Goal: Task Accomplishment & Management: Complete application form

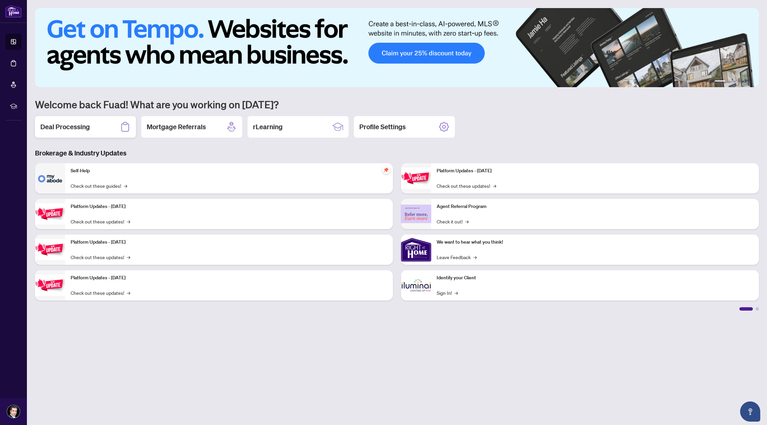
click at [84, 121] on div "Deal Processing" at bounding box center [85, 127] width 101 height 22
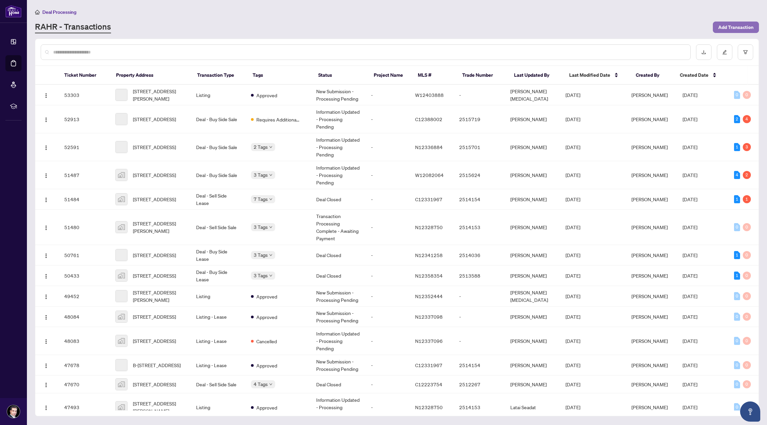
click at [742, 28] on span "Add Transaction" at bounding box center [735, 27] width 35 height 11
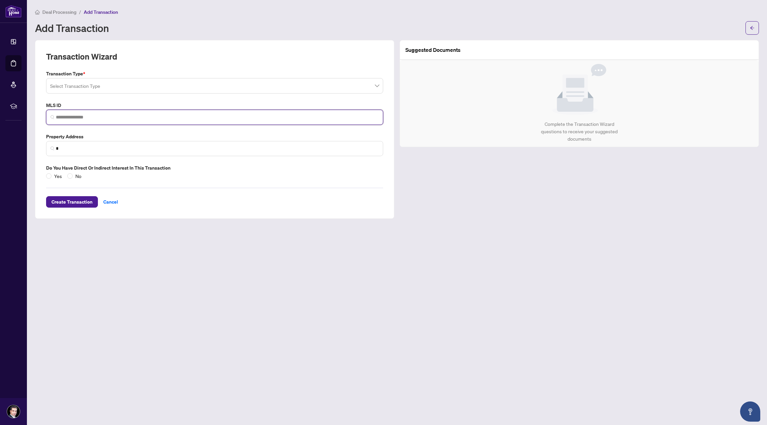
click at [106, 114] on input "search" at bounding box center [217, 117] width 323 height 7
paste input "*********"
type input "*********"
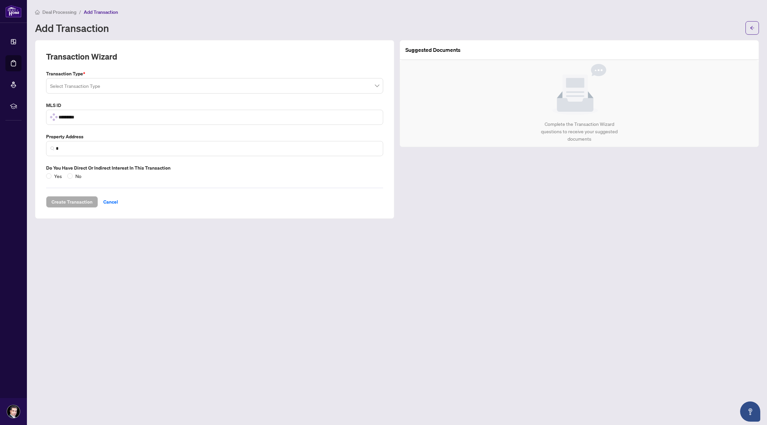
click at [121, 83] on input "search" at bounding box center [211, 86] width 323 height 15
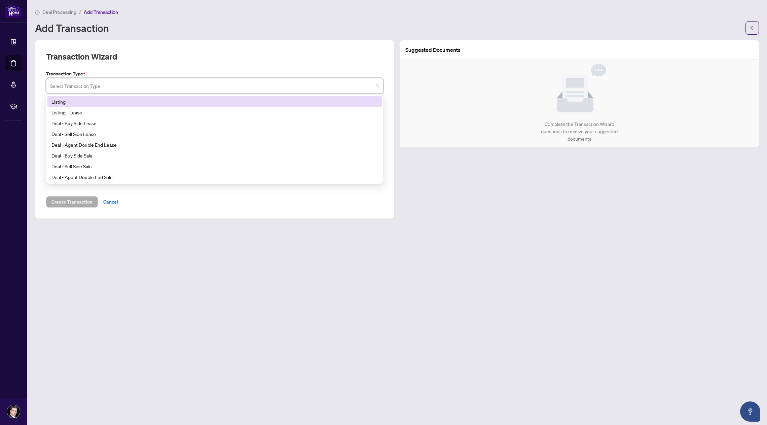
click at [175, 104] on div "Listing" at bounding box center [214, 101] width 326 height 7
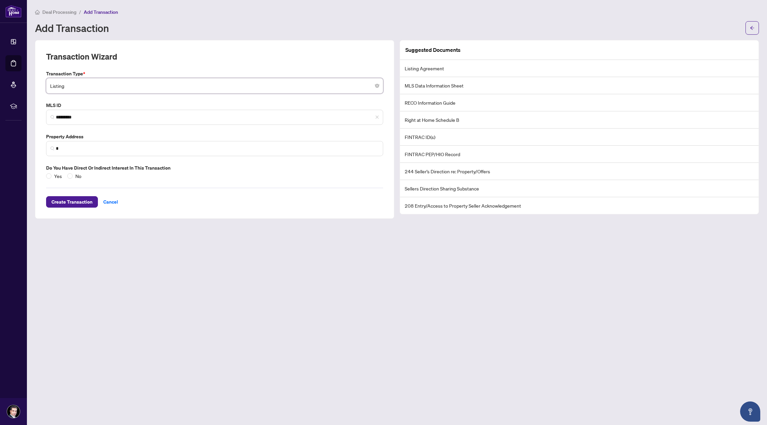
click at [214, 129] on div "Transaction Type * Listing Listing 13 14 Listing Listing - Lease Deal - Buy Sid…" at bounding box center [214, 125] width 342 height 110
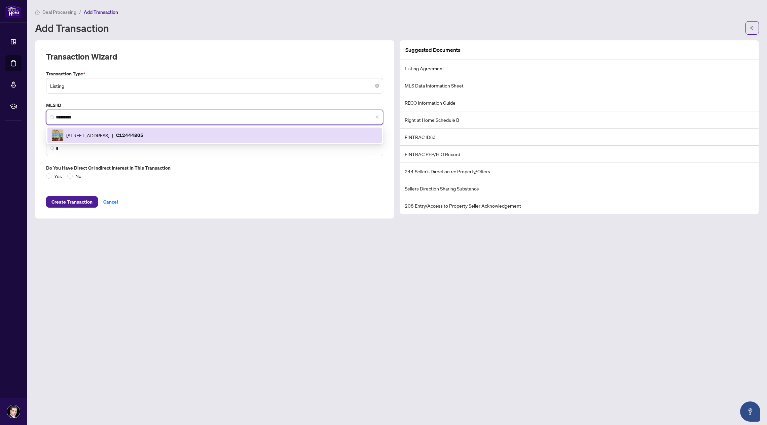
click at [169, 114] on input "*********" at bounding box center [217, 117] width 323 height 7
click at [109, 135] on span "133 Torresdale Ave, Toronto, Ontario M2R 3T2, Canada" at bounding box center [87, 135] width 43 height 7
type input "**********"
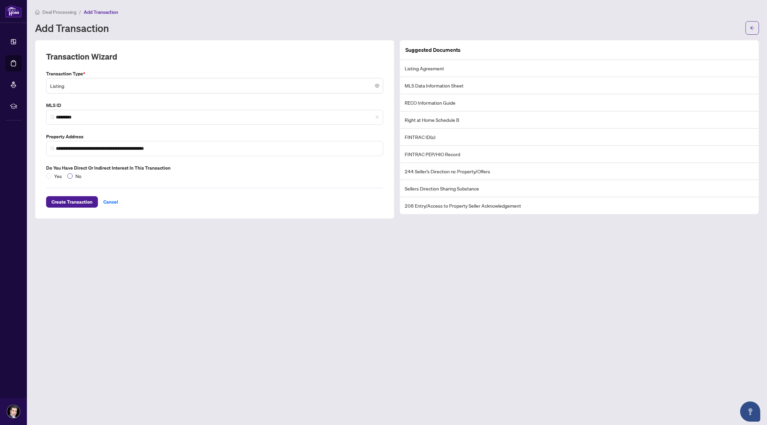
click at [74, 176] on span "No" at bounding box center [78, 175] width 11 height 7
click at [77, 199] on span "Create Transaction" at bounding box center [71, 201] width 41 height 11
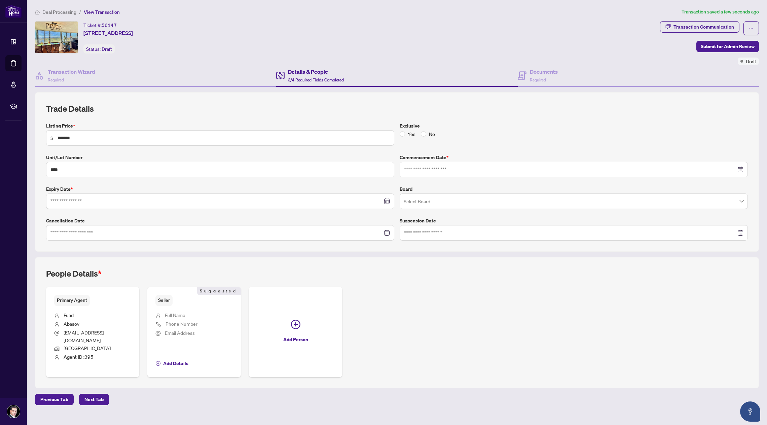
type input "**********"
click at [426, 133] on span "No" at bounding box center [431, 133] width 11 height 7
click at [493, 198] on input "search" at bounding box center [571, 202] width 334 height 15
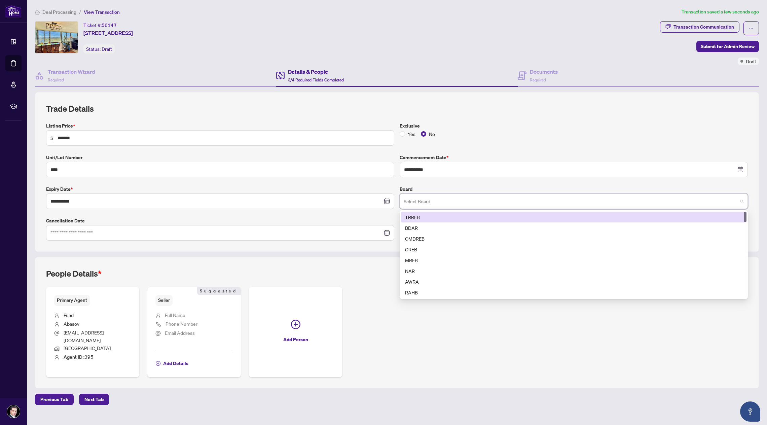
click at [484, 218] on div "TRREB" at bounding box center [573, 216] width 337 height 7
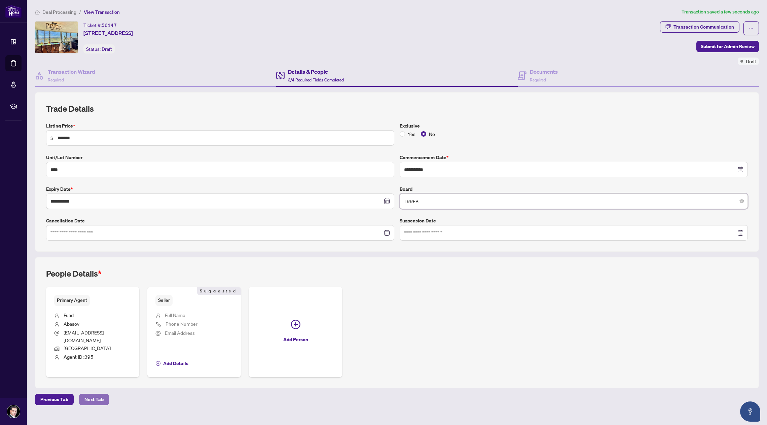
click at [93, 394] on span "Next Tab" at bounding box center [93, 399] width 19 height 11
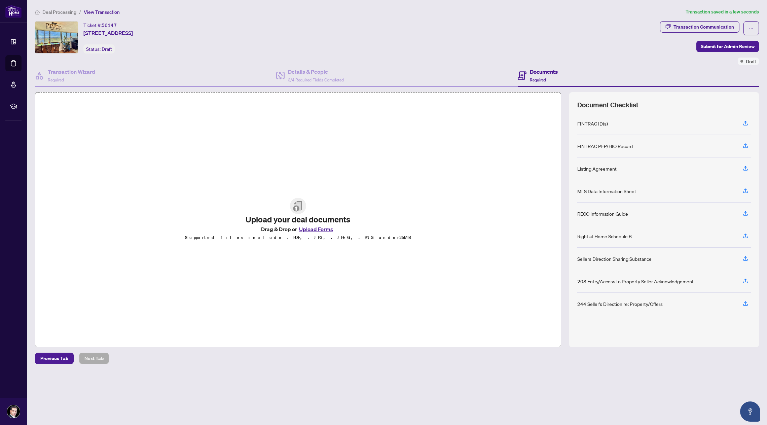
click at [301, 200] on img at bounding box center [298, 206] width 16 height 16
click at [745, 123] on icon "button" at bounding box center [745, 123] width 6 height 6
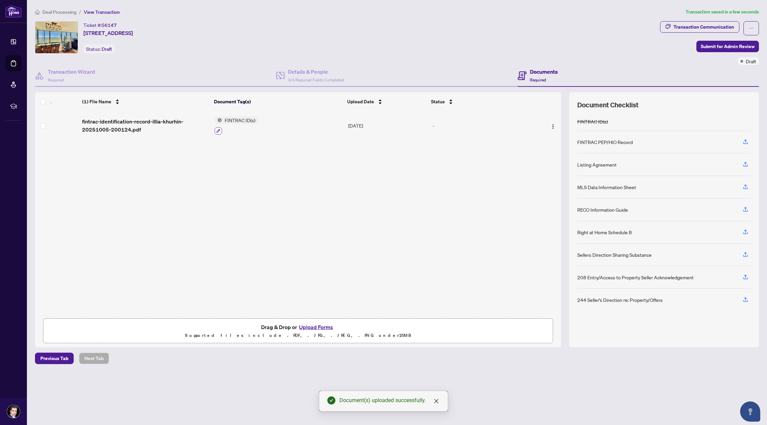
click at [217, 129] on icon "button" at bounding box center [218, 131] width 4 height 4
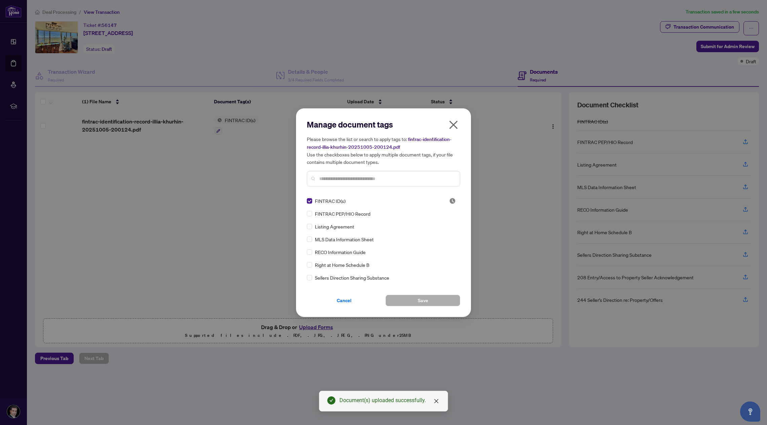
click at [368, 210] on span "FINTRAC PEP/HIO Record" at bounding box center [343, 213] width 56 height 7
click at [345, 214] on span "FINTRAC PEP/HIO Record" at bounding box center [343, 213] width 56 height 7
click at [437, 297] on button "Save" at bounding box center [423, 300] width 75 height 11
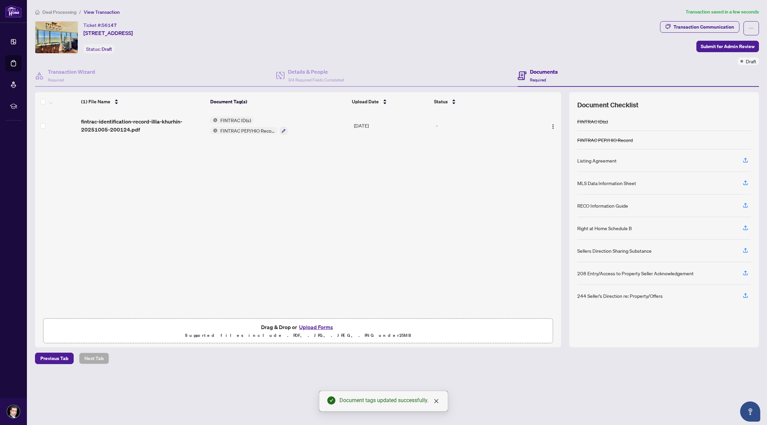
click at [309, 327] on button "Upload Forms" at bounding box center [316, 327] width 38 height 9
click at [254, 124] on span "Add a Document Tag" at bounding box center [241, 124] width 45 height 5
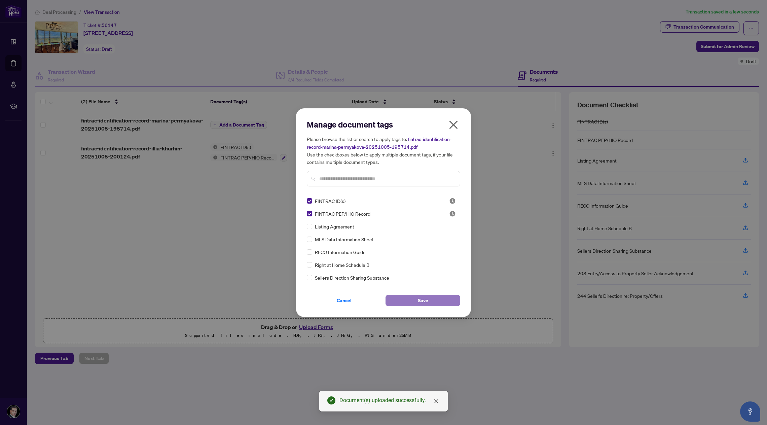
click at [406, 303] on button "Save" at bounding box center [423, 300] width 75 height 11
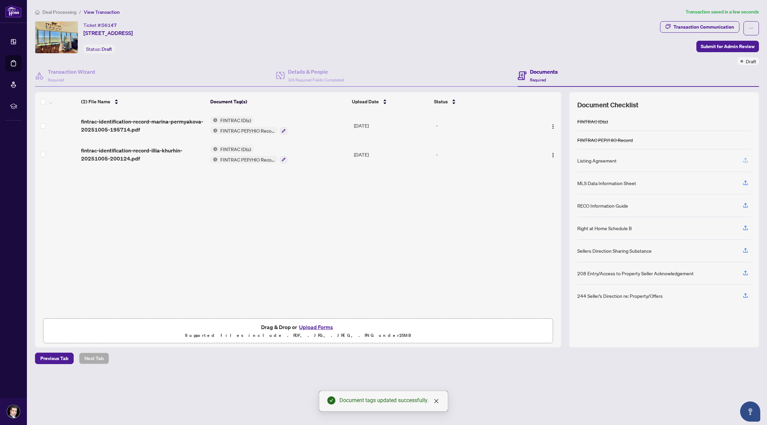
click at [746, 163] on span "button" at bounding box center [745, 160] width 6 height 11
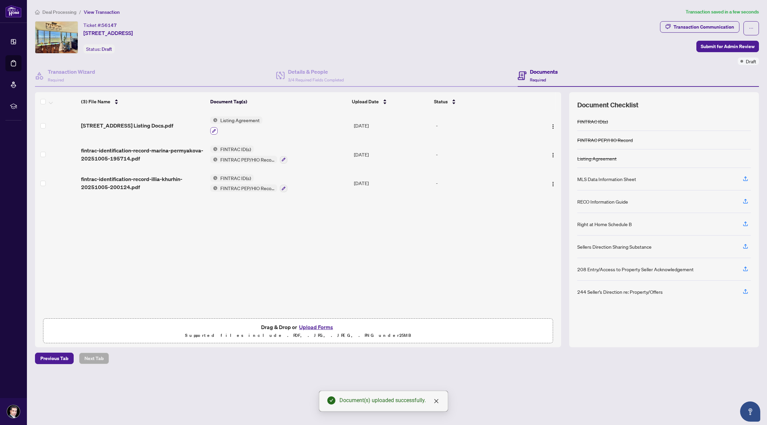
click at [216, 129] on icon "button" at bounding box center [214, 131] width 4 height 4
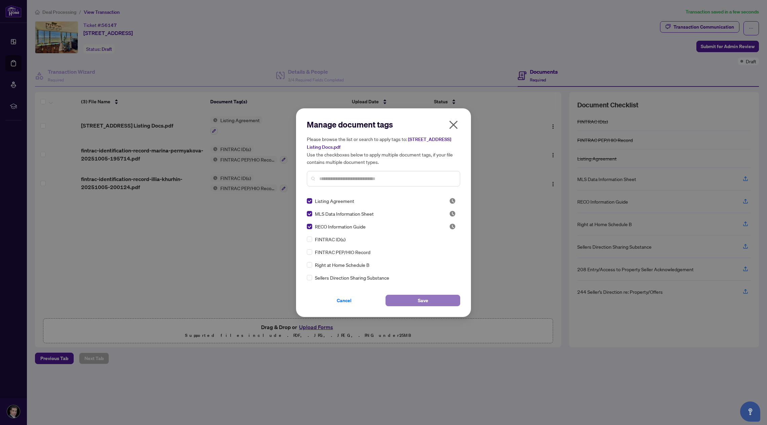
click at [435, 297] on button "Save" at bounding box center [423, 300] width 75 height 11
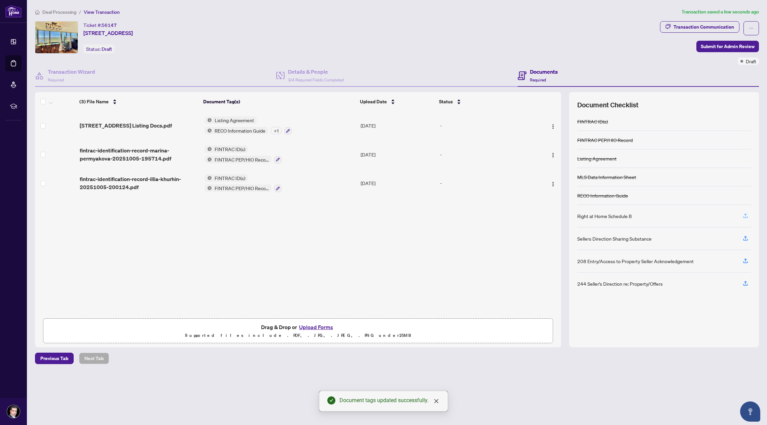
click at [747, 216] on icon "button" at bounding box center [745, 216] width 6 height 6
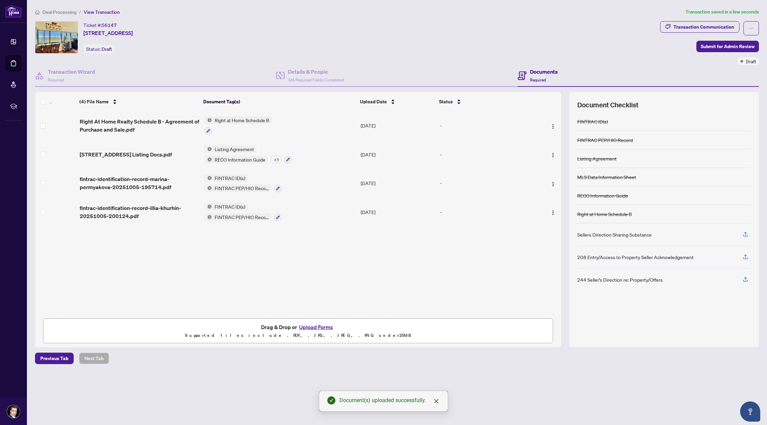
click at [520, 161] on td "-" at bounding box center [485, 154] width 97 height 29
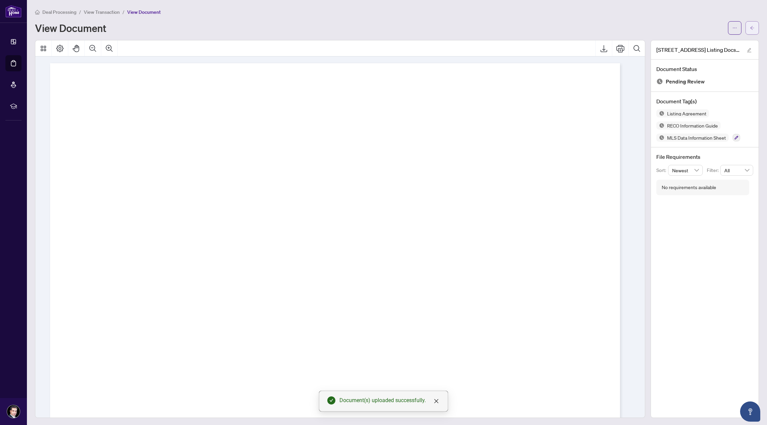
click at [746, 29] on button "button" at bounding box center [752, 27] width 13 height 13
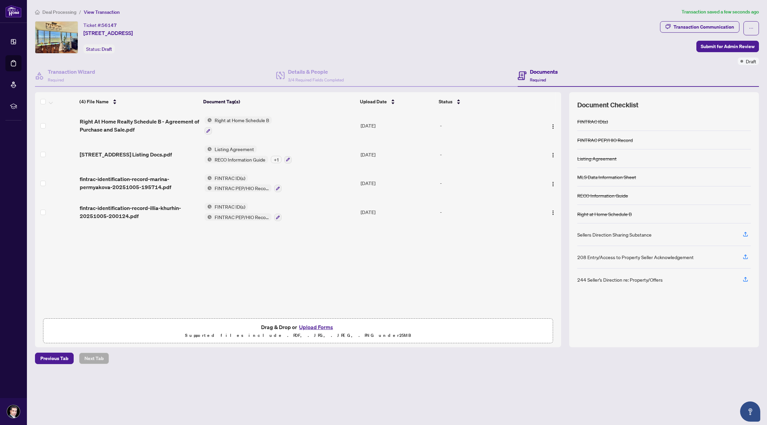
click at [280, 271] on div "(4) File Name Document Tag(s) Upload Date Status Right At Home Realty Schedule …" at bounding box center [298, 213] width 526 height 204
click at [315, 69] on h4 "Details & People" at bounding box center [316, 72] width 56 height 8
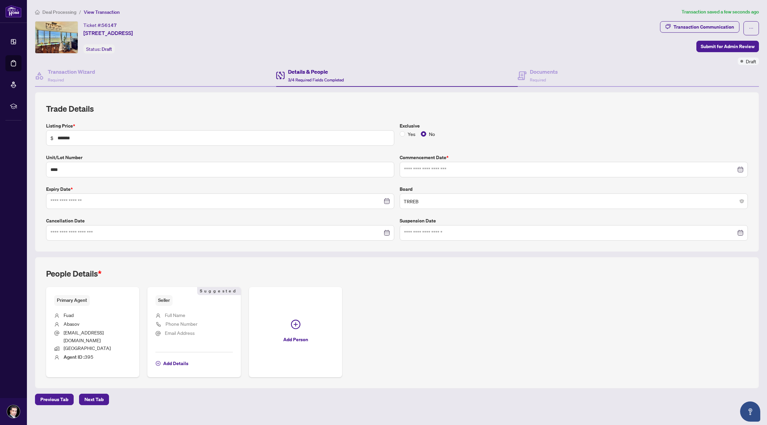
type input "**********"
click at [95, 394] on span "Next Tab" at bounding box center [93, 399] width 19 height 11
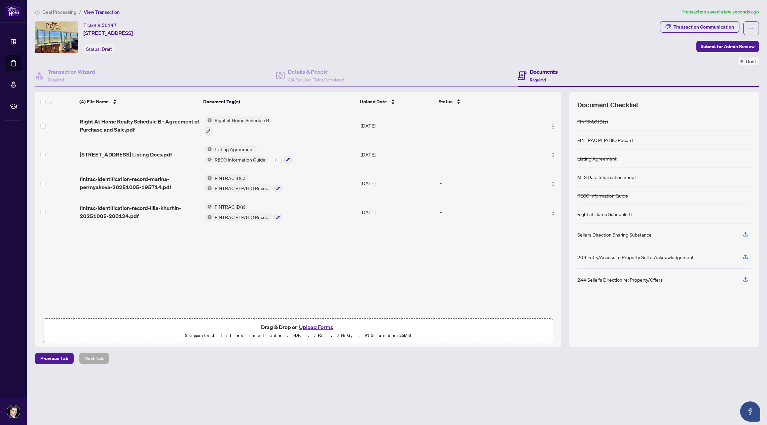
click at [719, 39] on div "Transaction Communication Submit for Admin Review Draft" at bounding box center [709, 43] width 99 height 44
click at [722, 46] on span "Submit for Admin Review" at bounding box center [728, 46] width 54 height 11
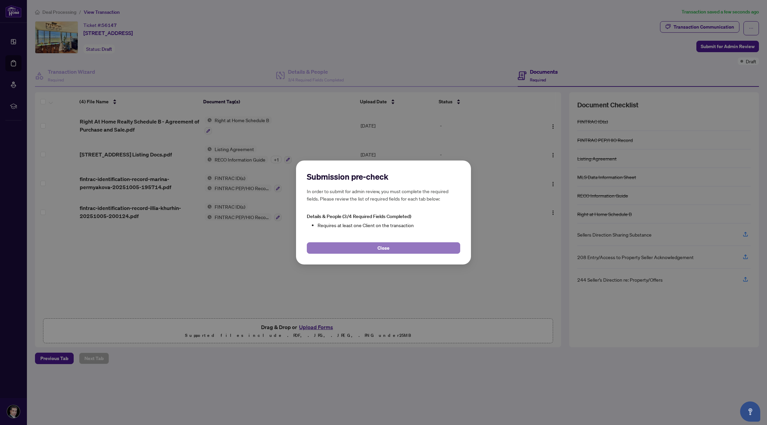
click at [411, 251] on button "Close" at bounding box center [383, 247] width 153 height 11
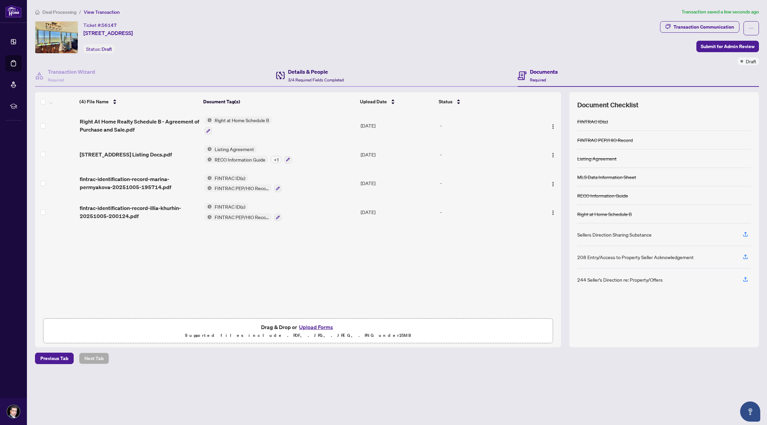
click at [306, 77] on span "3/4 Required Fields Completed" at bounding box center [316, 79] width 56 height 5
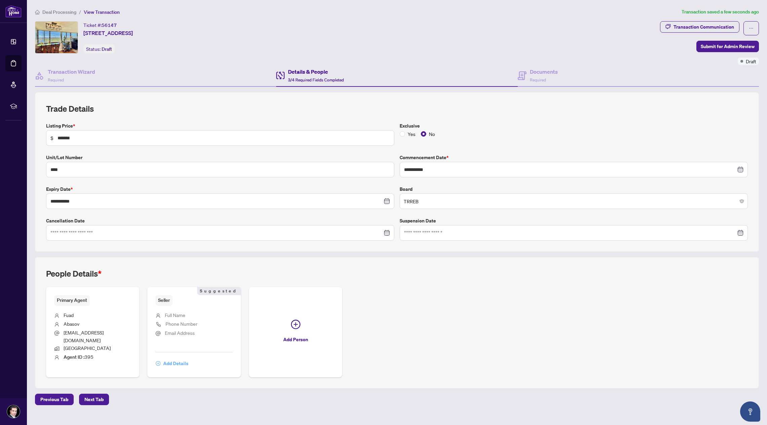
click at [182, 358] on span "Add Details" at bounding box center [175, 363] width 25 height 11
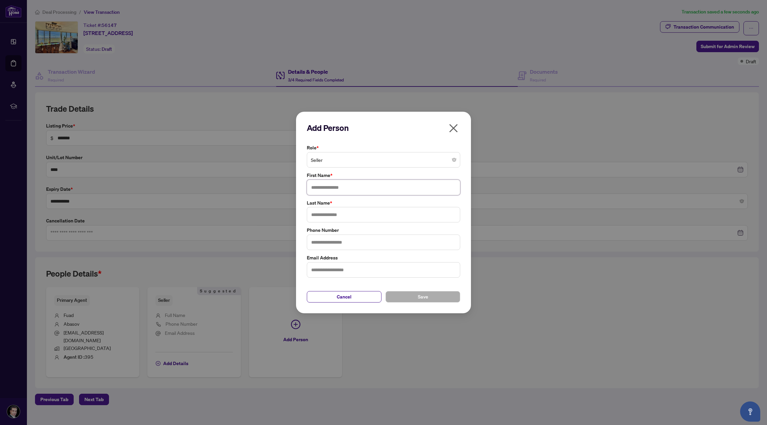
click at [361, 186] on input "text" at bounding box center [383, 187] width 153 height 15
type input "*"
type input "******"
click at [372, 217] on input "text" at bounding box center [383, 214] width 153 height 15
type input "**********"
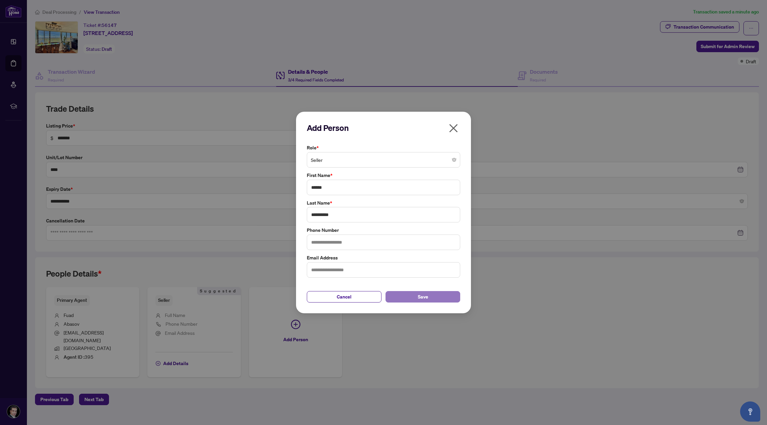
click at [431, 297] on button "Save" at bounding box center [423, 296] width 75 height 11
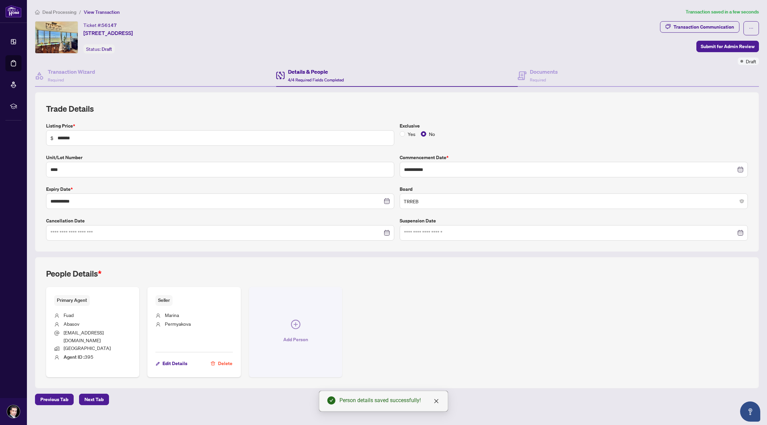
click at [296, 325] on icon "plus-circle" at bounding box center [295, 324] width 9 height 9
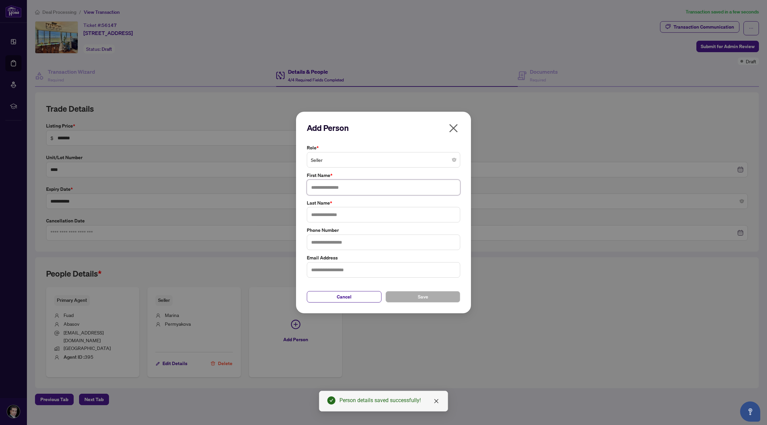
click at [378, 189] on input "text" at bounding box center [383, 187] width 153 height 15
type input "*"
type input "*****"
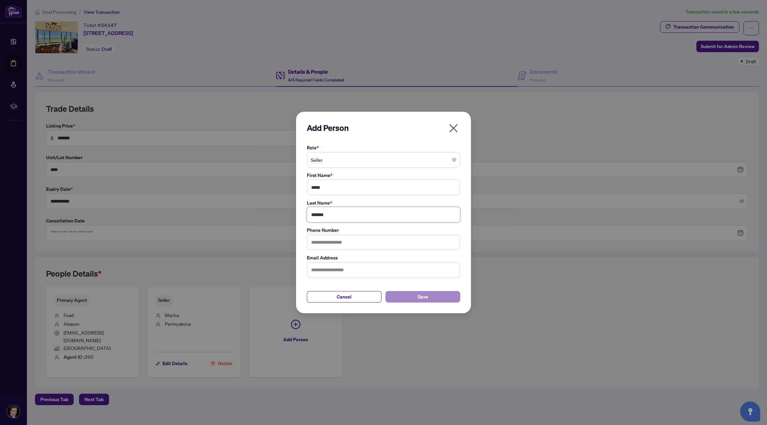
type input "*******"
click at [427, 301] on span "Save" at bounding box center [423, 296] width 10 height 11
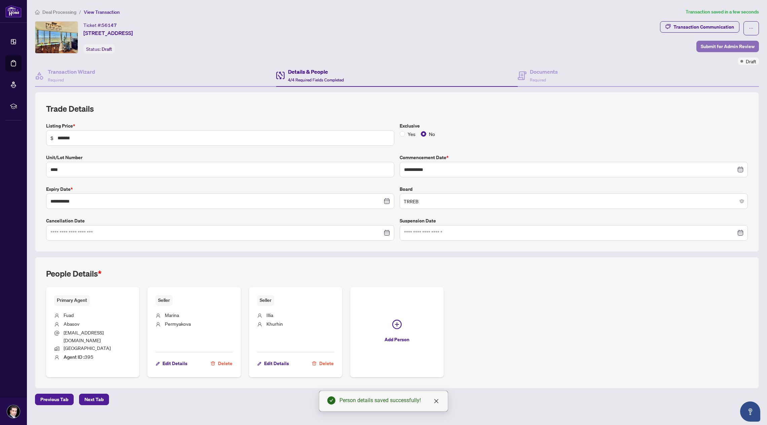
click at [725, 46] on span "Submit for Admin Review" at bounding box center [728, 46] width 54 height 11
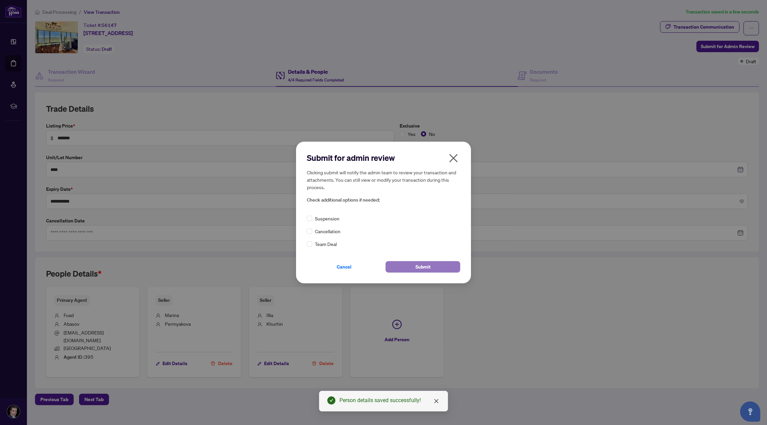
click at [418, 263] on span "Submit" at bounding box center [422, 266] width 15 height 11
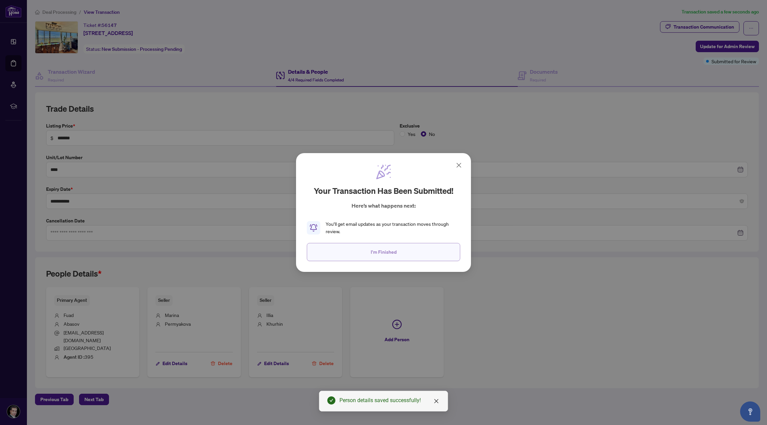
click at [404, 252] on button "I'm Finished" at bounding box center [383, 252] width 153 height 18
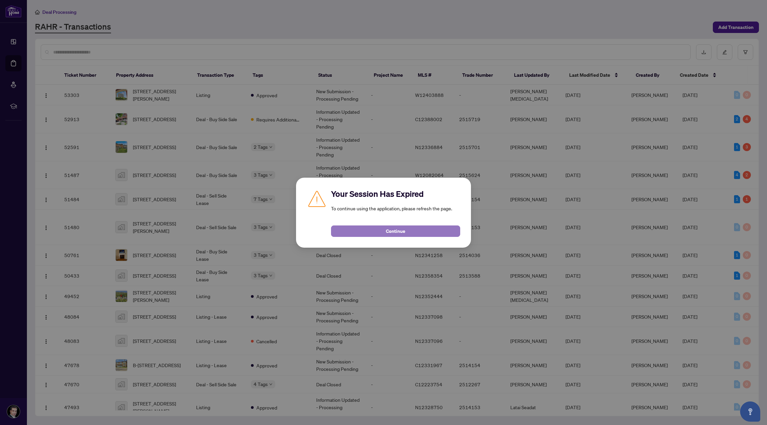
click at [428, 230] on button "Continue" at bounding box center [395, 230] width 129 height 11
